Goal: Task Accomplishment & Management: Complete application form

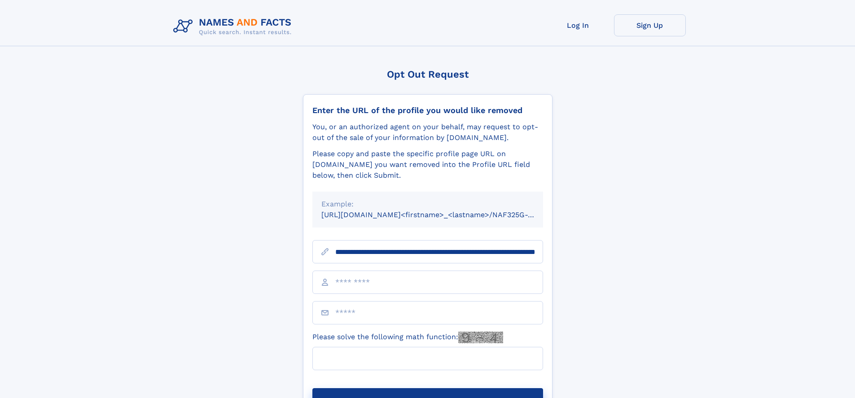
scroll to position [0, 93]
type input "**********"
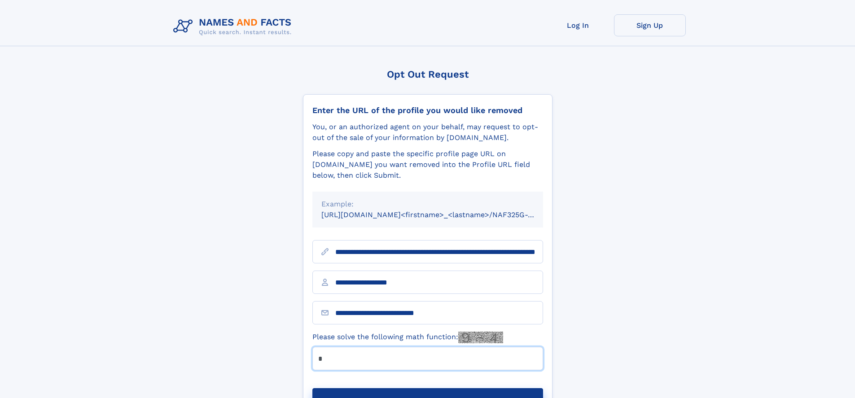
type input "*"
click at [427, 388] on button "Submit Opt Out Request" at bounding box center [427, 402] width 231 height 29
